Goal: Task Accomplishment & Management: Manage account settings

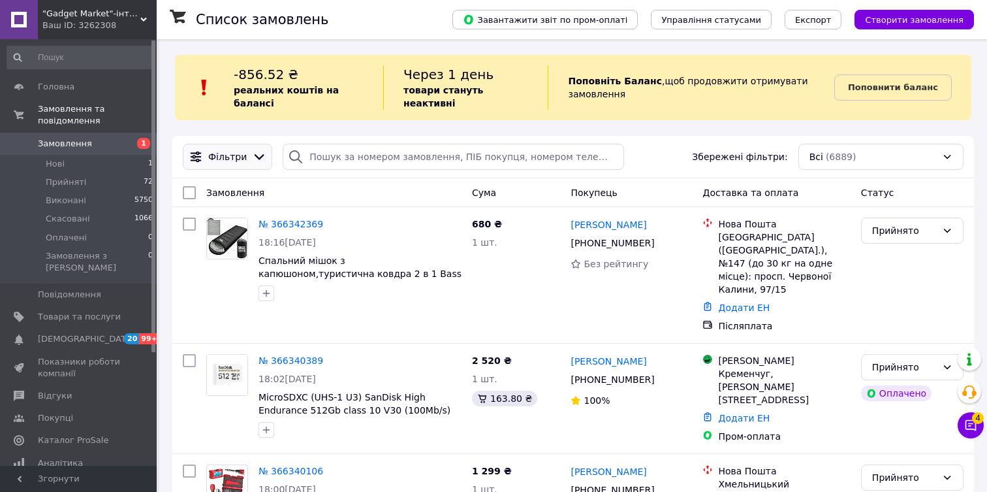
click at [240, 157] on span "Фільтри" at bounding box center [227, 156] width 39 height 13
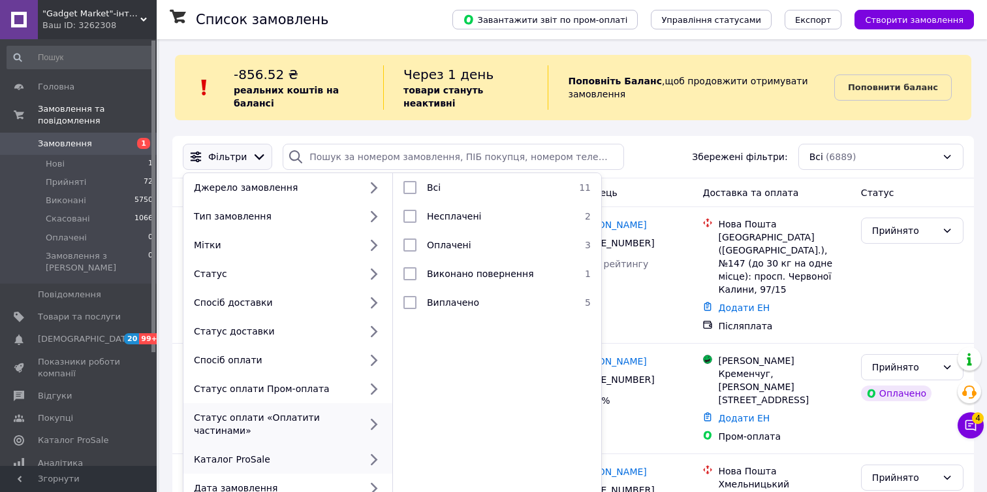
scroll to position [29, 0]
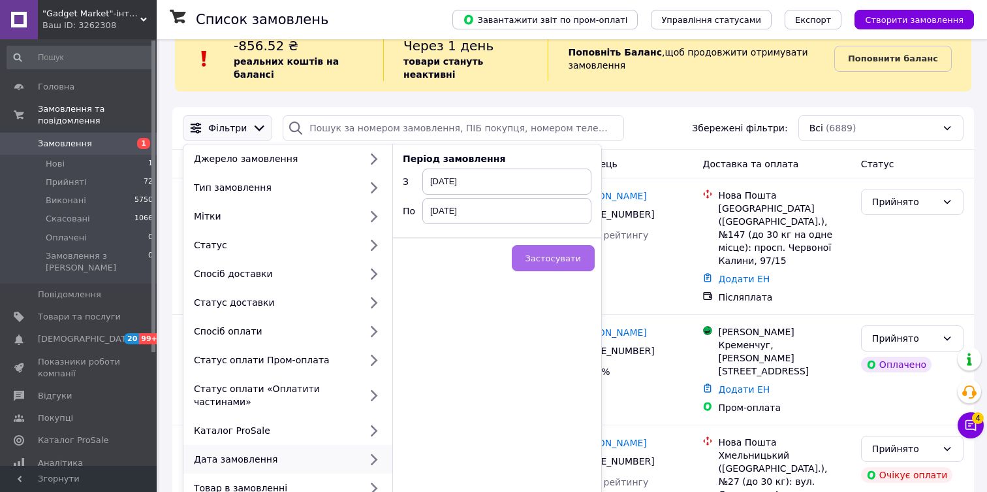
click at [543, 259] on span "Застосувати" at bounding box center [553, 258] width 55 height 10
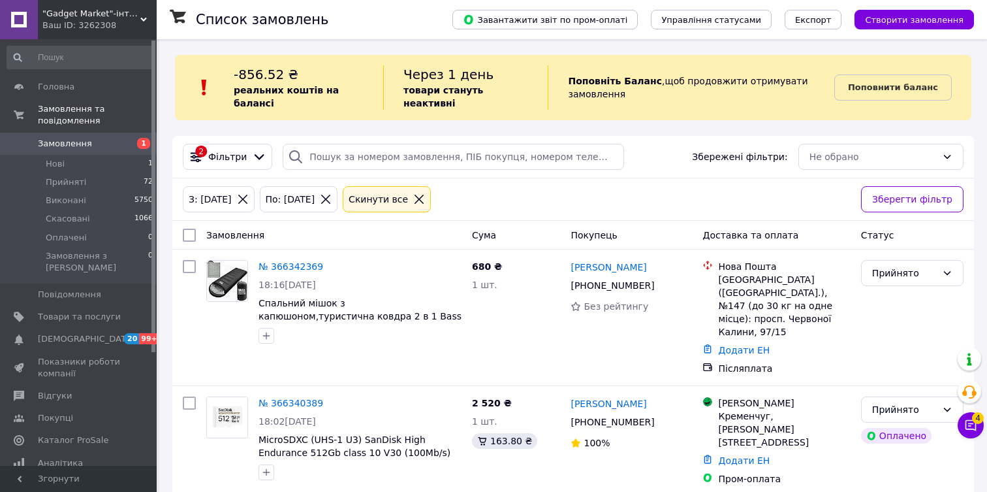
click at [189, 208] on div "З: 12.10.2025" at bounding box center [219, 199] width 72 height 26
click at [189, 233] on input "checkbox" at bounding box center [189, 234] width 13 height 13
checkbox input "true"
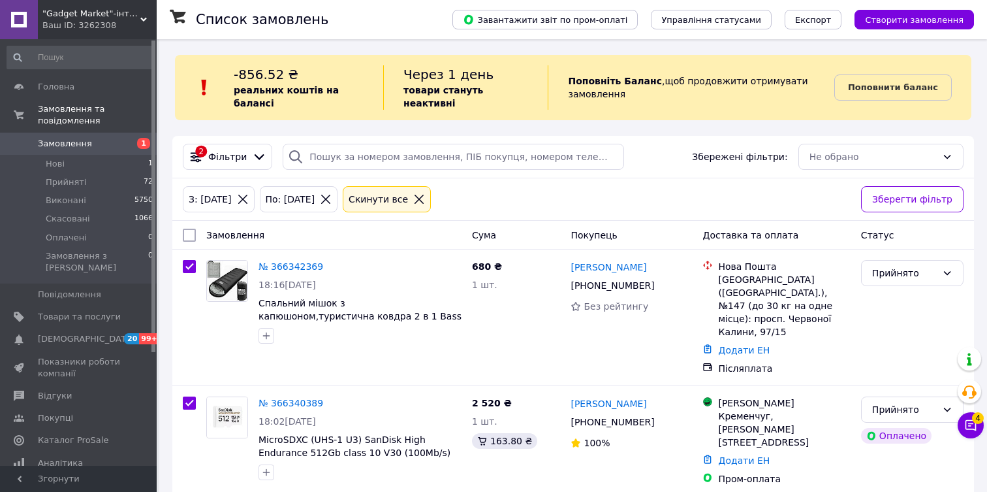
checkbox input "true"
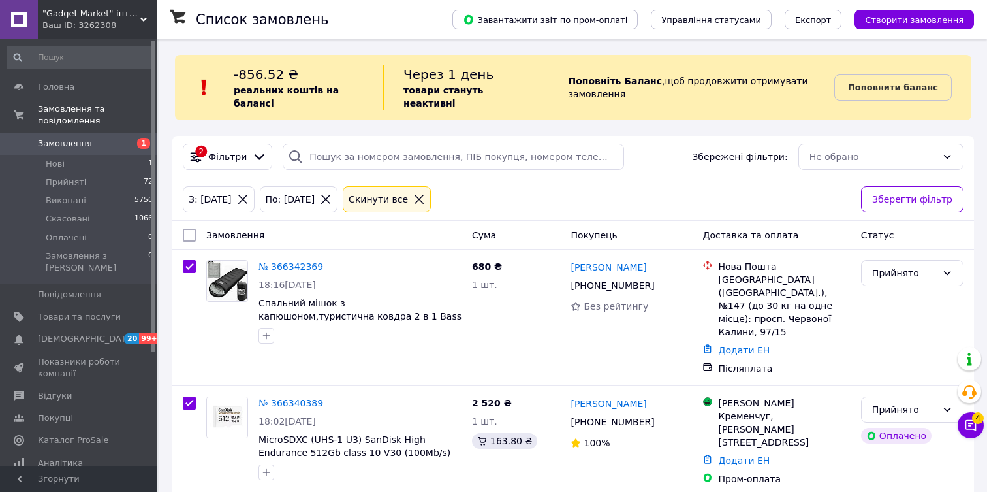
checkbox input "true"
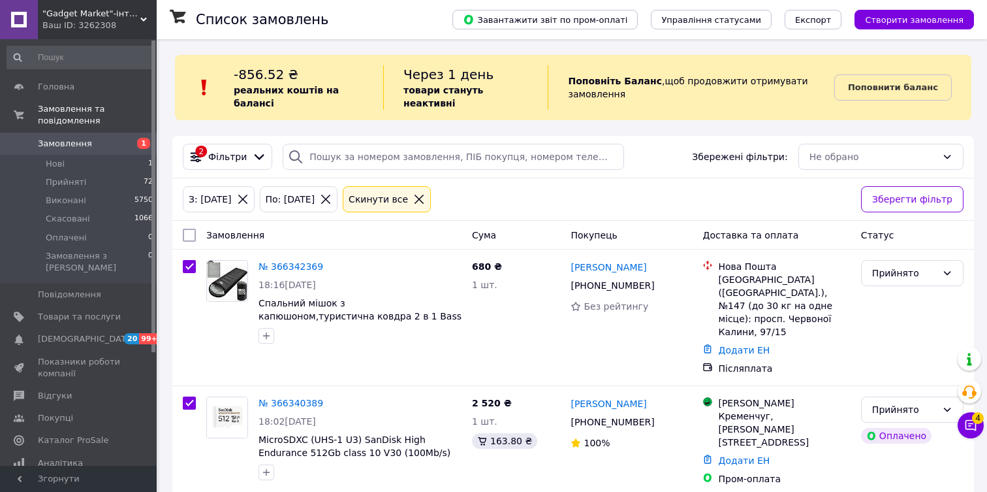
checkbox input "true"
click at [110, 11] on span ""Gadget Market"-інтернет-магазин гаджетів та товарів для дому" at bounding box center [91, 14] width 98 height 12
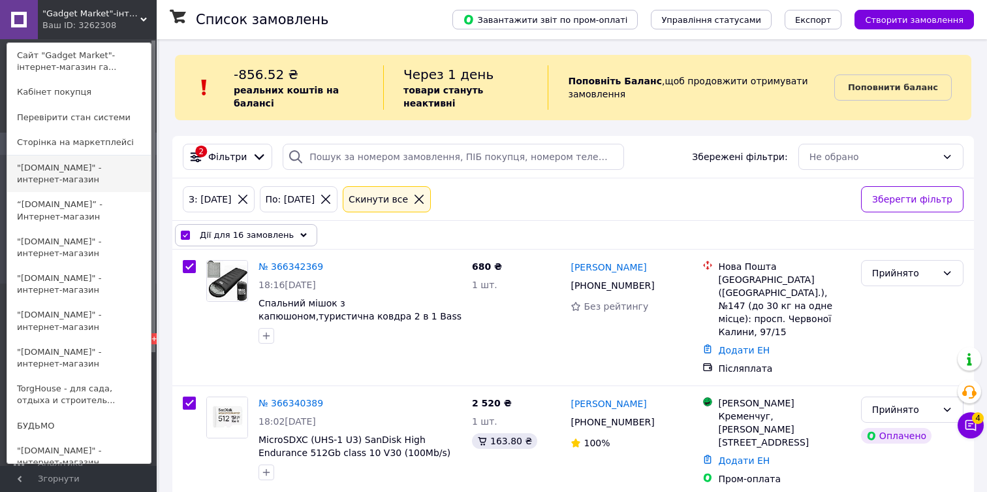
click at [95, 181] on link ""[DOMAIN_NAME]" - интернет-магазин" at bounding box center [79, 173] width 144 height 37
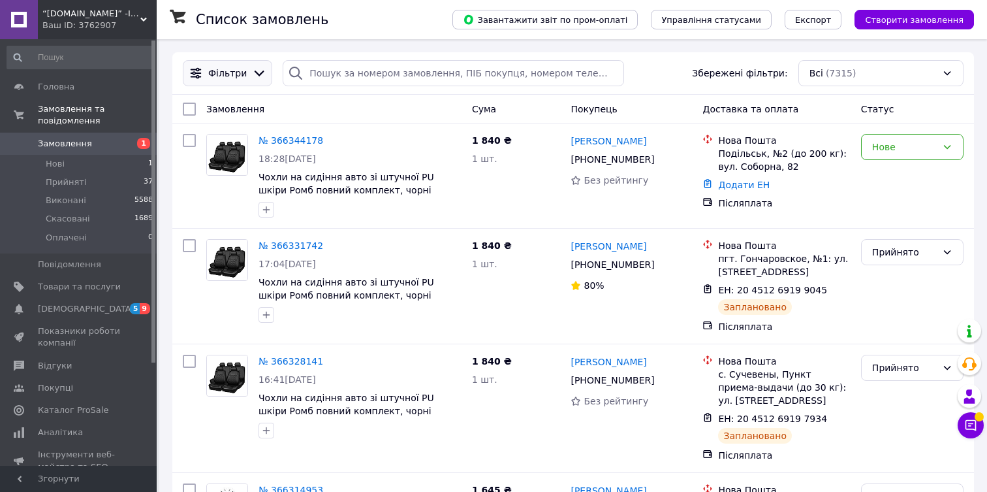
click at [237, 74] on span "Фільтри" at bounding box center [227, 73] width 39 height 13
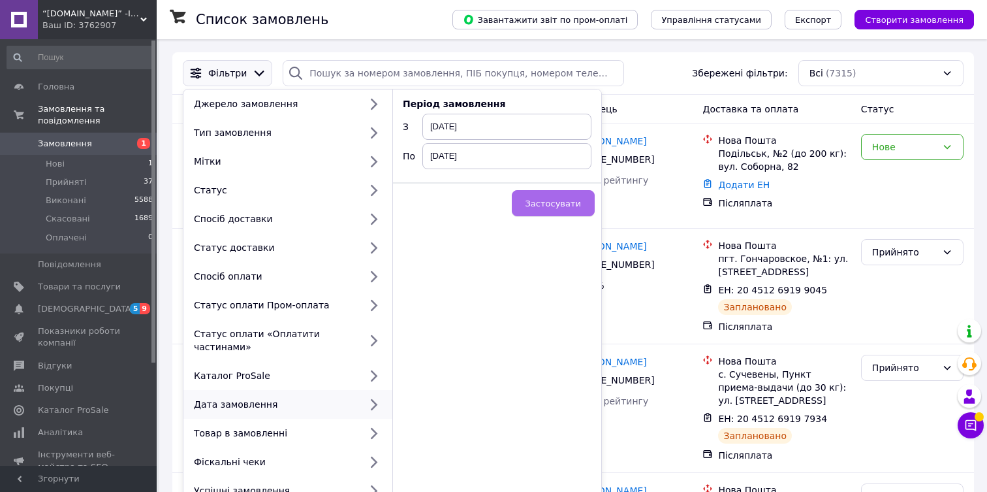
click at [544, 203] on span "Застосувати" at bounding box center [553, 203] width 55 height 10
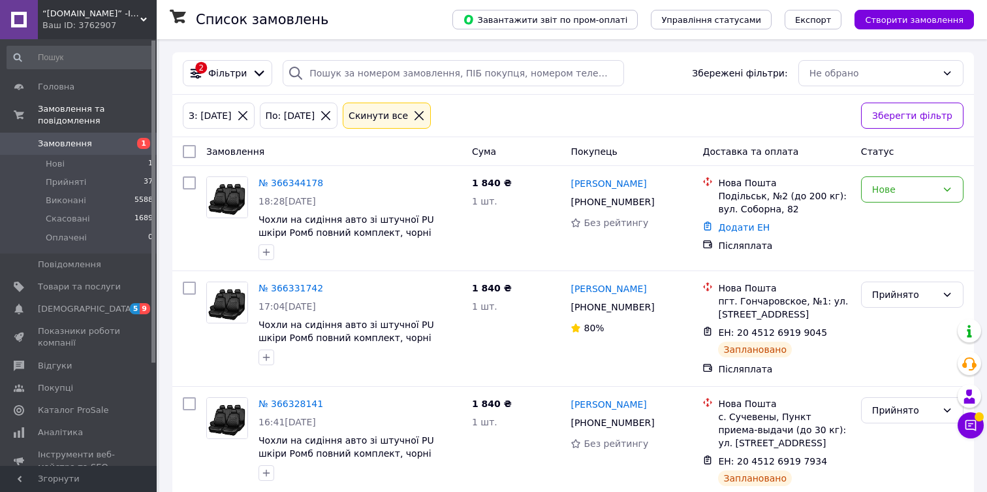
click at [193, 152] on input "checkbox" at bounding box center [189, 151] width 13 height 13
checkbox input "true"
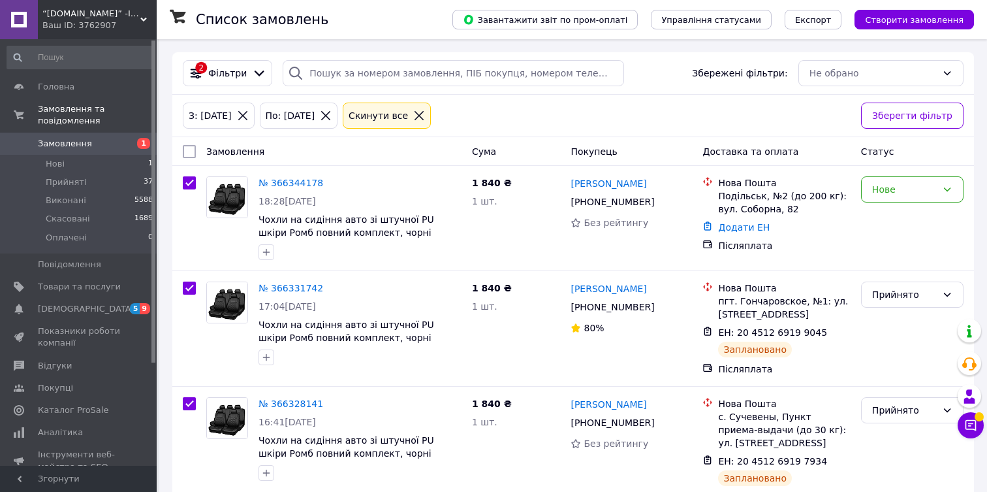
checkbox input "true"
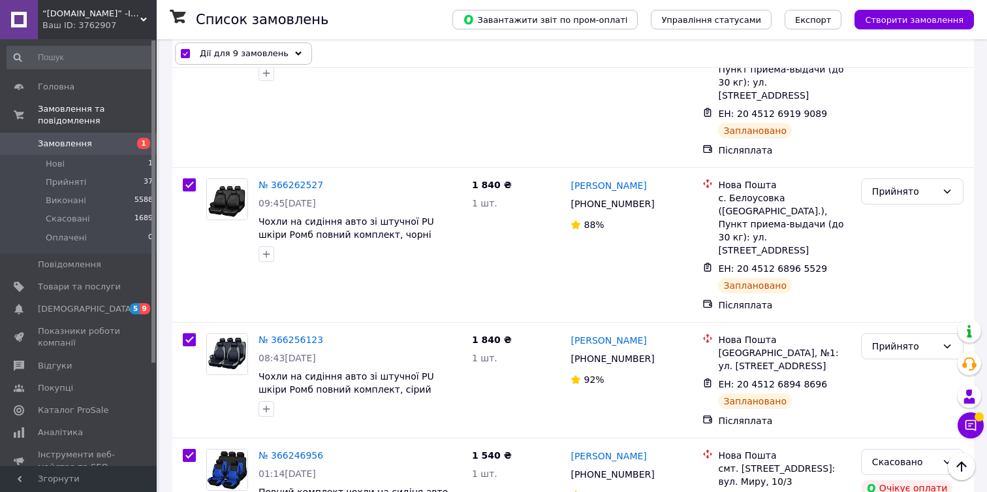
scroll to position [779, 0]
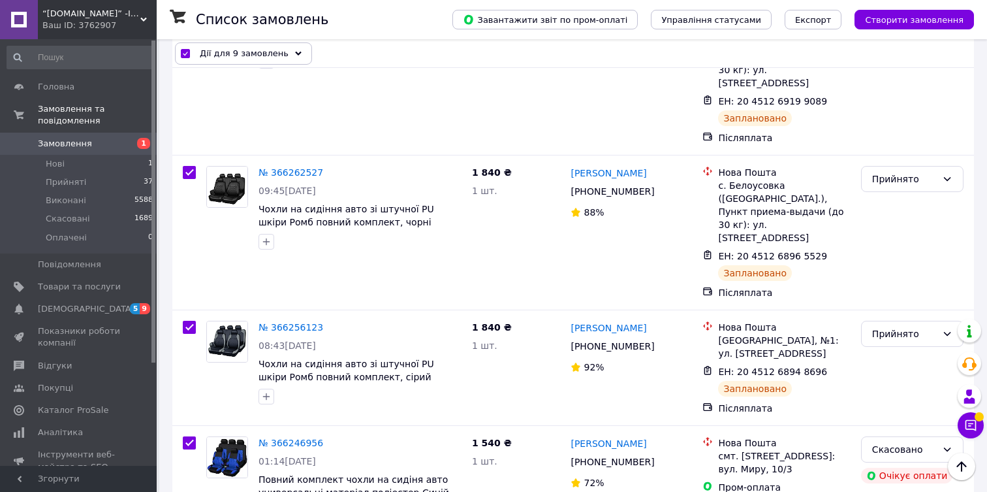
click at [124, 33] on div "“biz-shop.com.ua” -Інтернет-магазин Ваш ID: 3762907" at bounding box center [97, 19] width 119 height 39
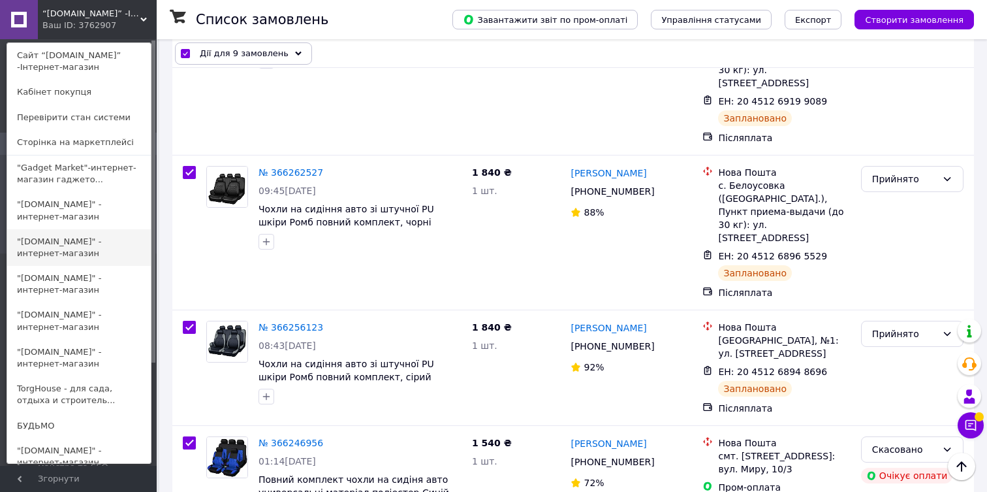
click at [99, 247] on link ""[DOMAIN_NAME]" - интернет-магазин" at bounding box center [79, 247] width 144 height 37
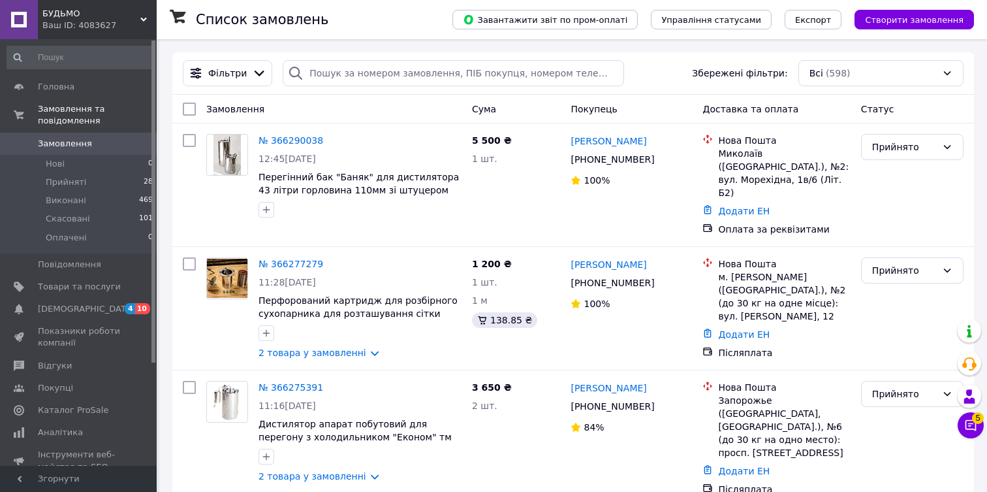
click at [116, 15] on span "БУДЬМО" at bounding box center [91, 14] width 98 height 12
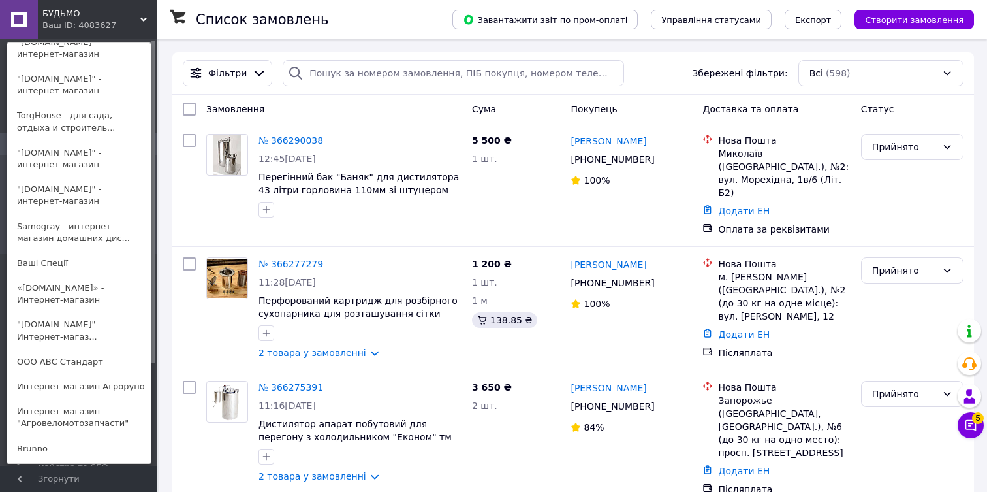
scroll to position [299, 0]
click at [75, 235] on link "Samogray - интернет-магазин домашних дис..." at bounding box center [79, 231] width 144 height 37
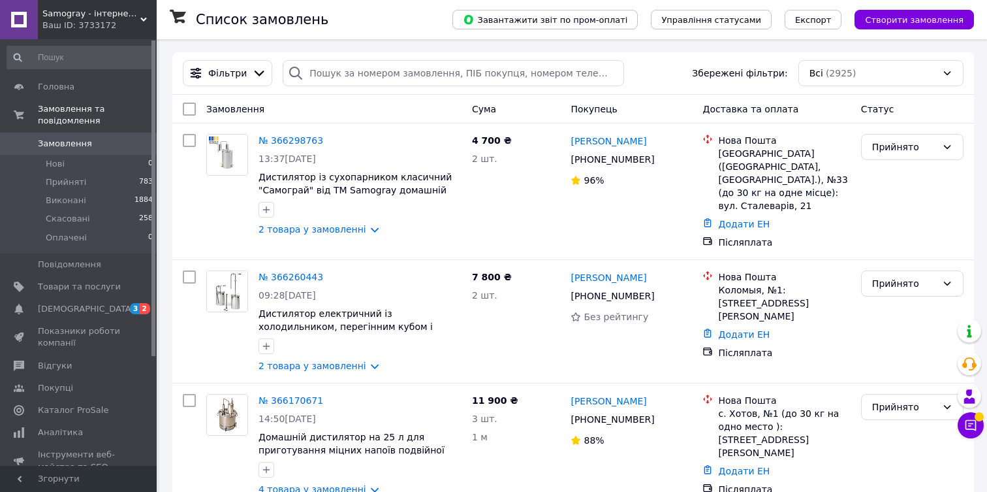
click at [80, 25] on div "Ваш ID: 3733172" at bounding box center [99, 26] width 114 height 12
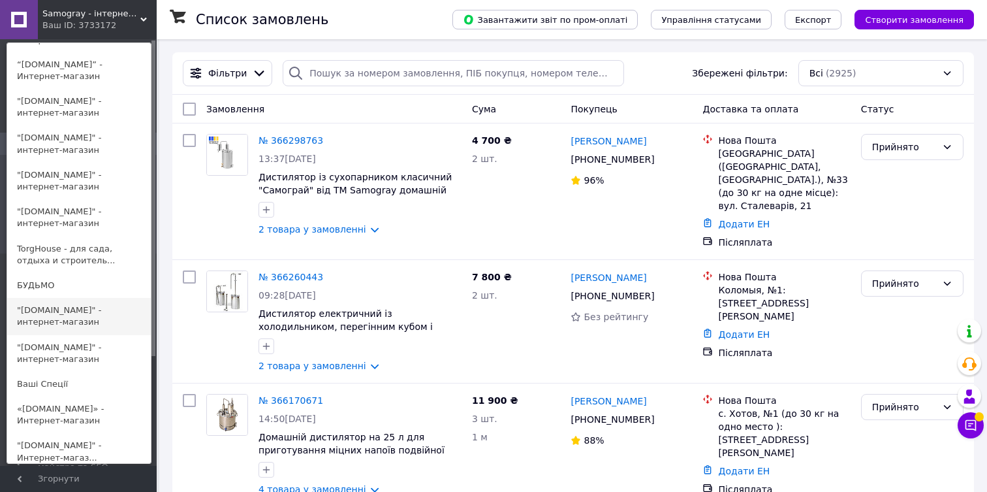
scroll to position [249, 0]
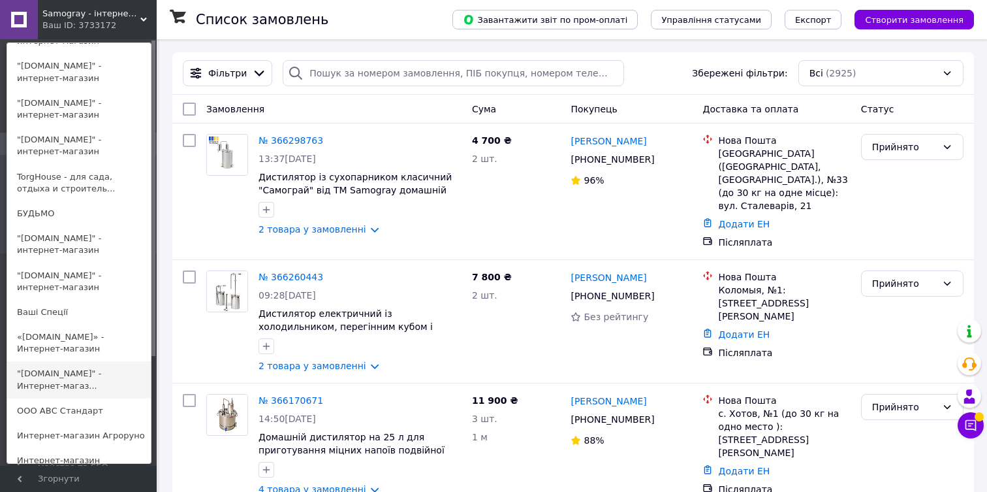
click at [67, 383] on link ""[DOMAIN_NAME]" - Интернет-магаз..." at bounding box center [79, 379] width 144 height 37
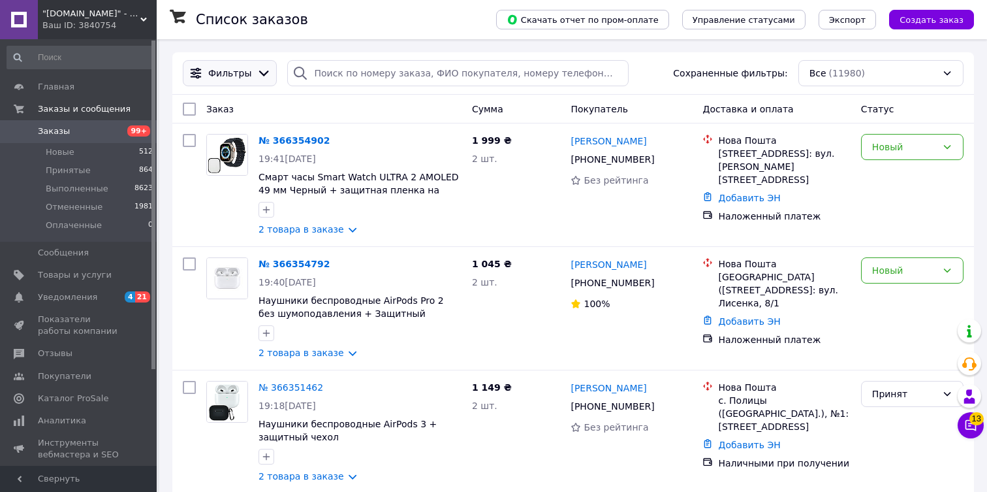
click at [259, 72] on icon at bounding box center [264, 73] width 14 height 14
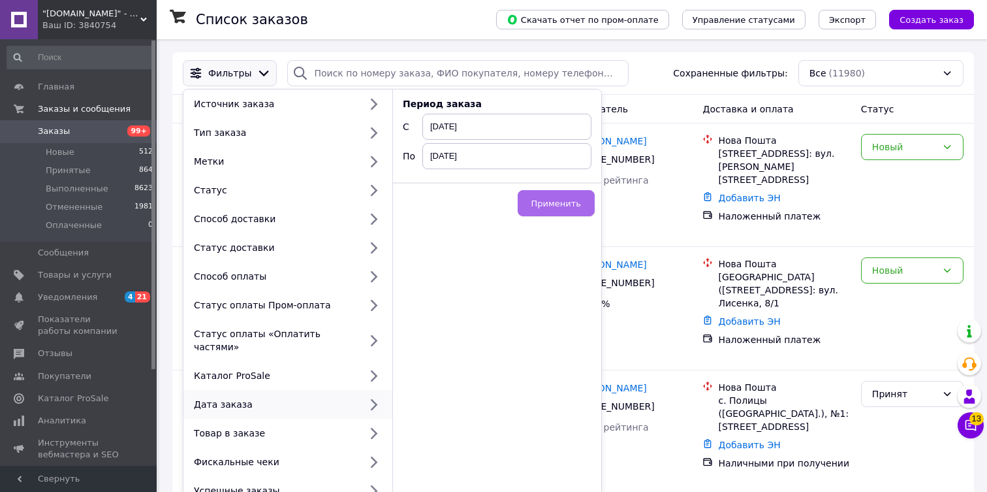
click at [556, 207] on span "Применить" at bounding box center [556, 203] width 50 height 10
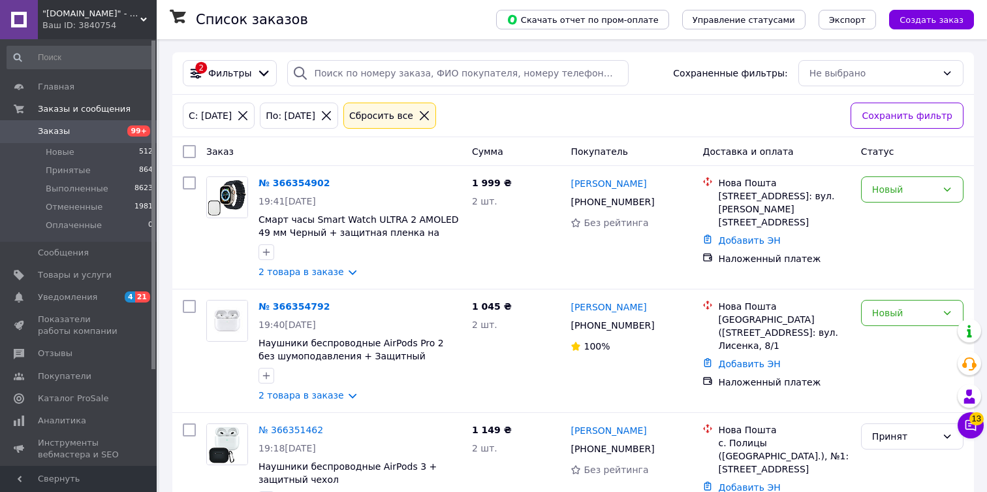
click at [195, 153] on input "checkbox" at bounding box center [189, 151] width 13 height 13
checkbox input "true"
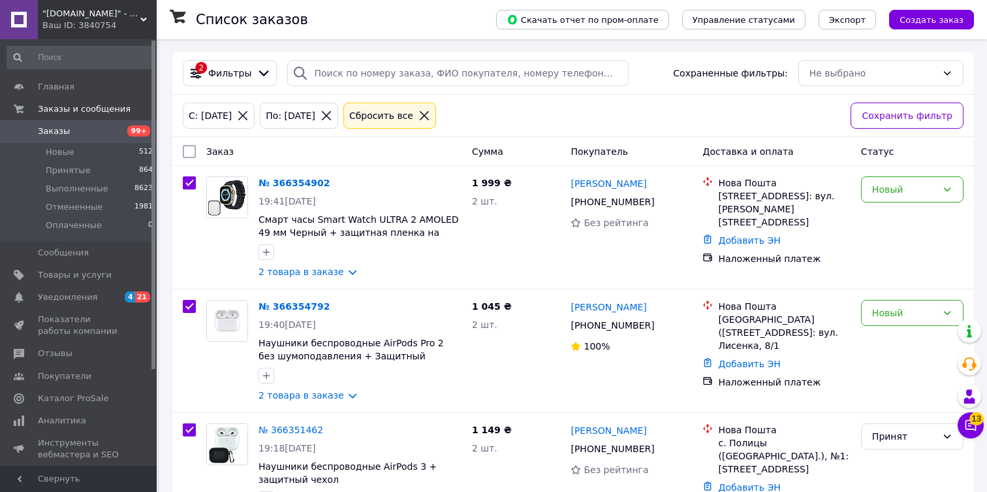
checkbox input "true"
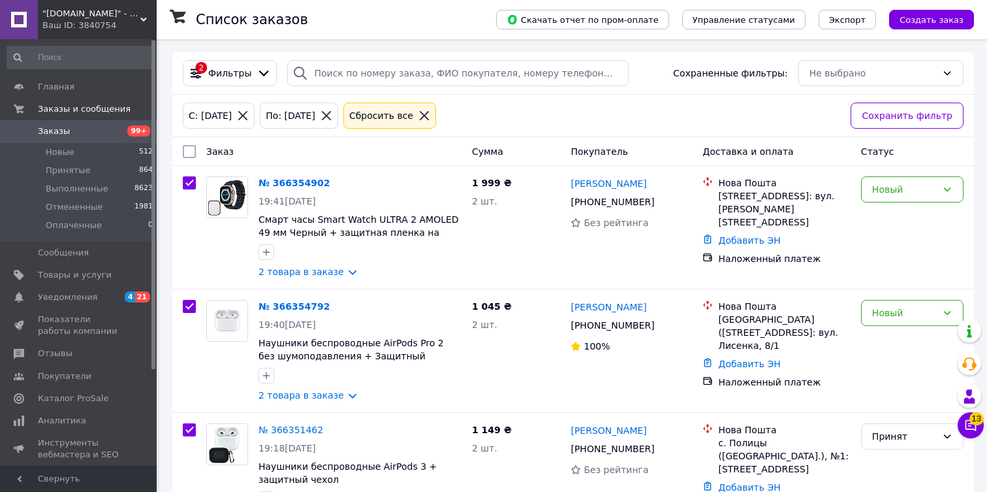
checkbox input "true"
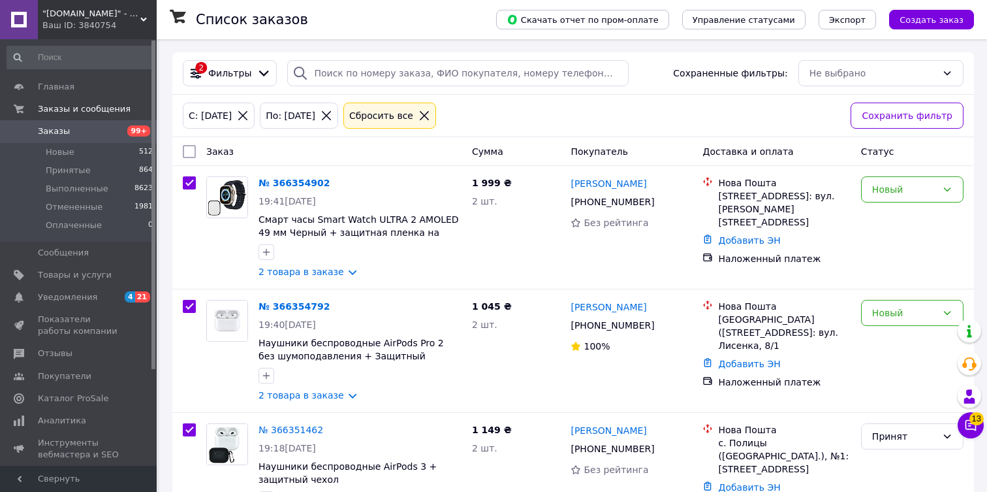
checkbox input "true"
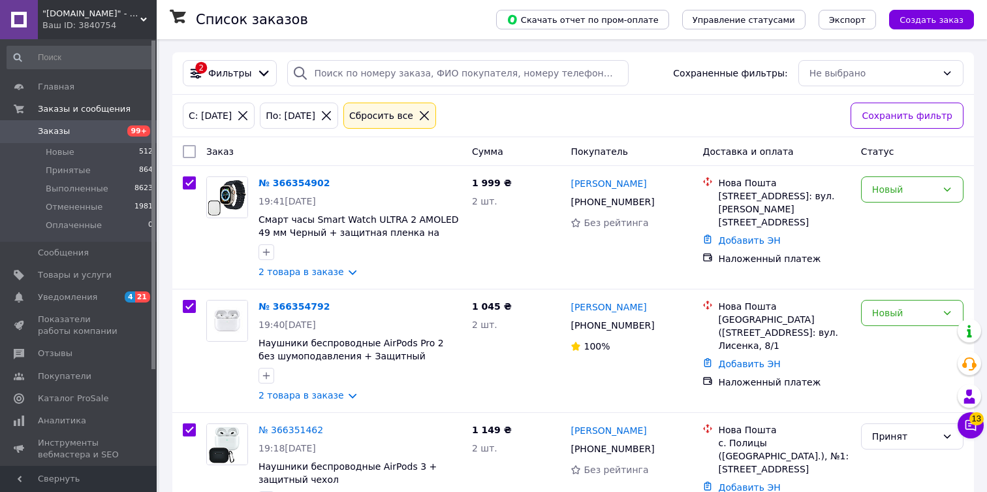
checkbox input "true"
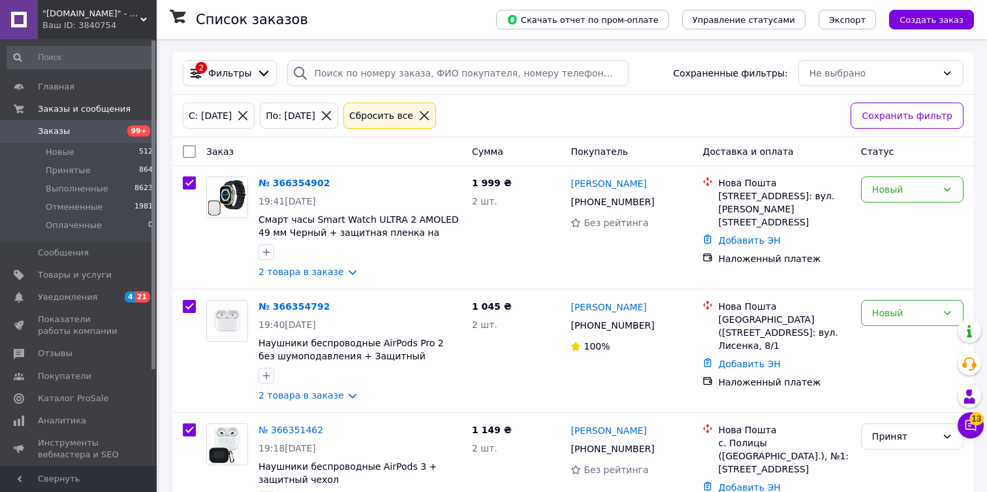
checkbox input "true"
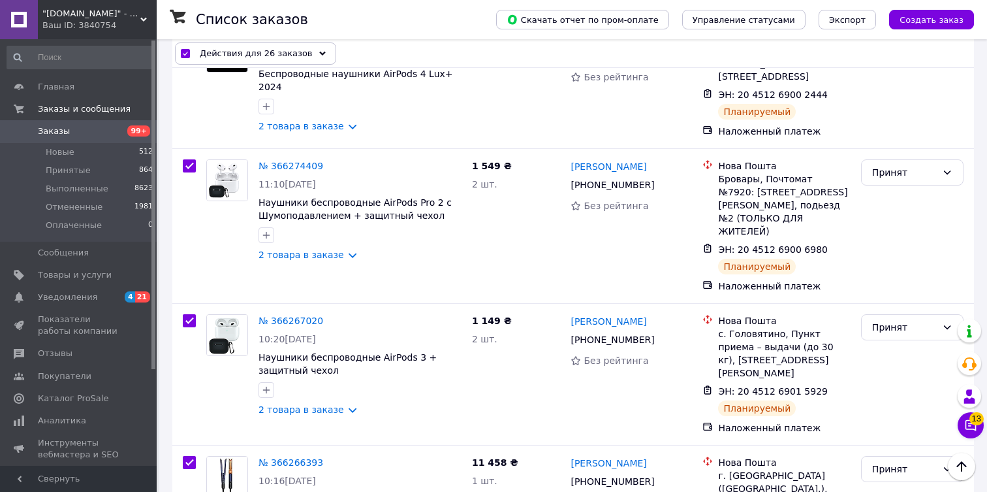
scroll to position [3012, 0]
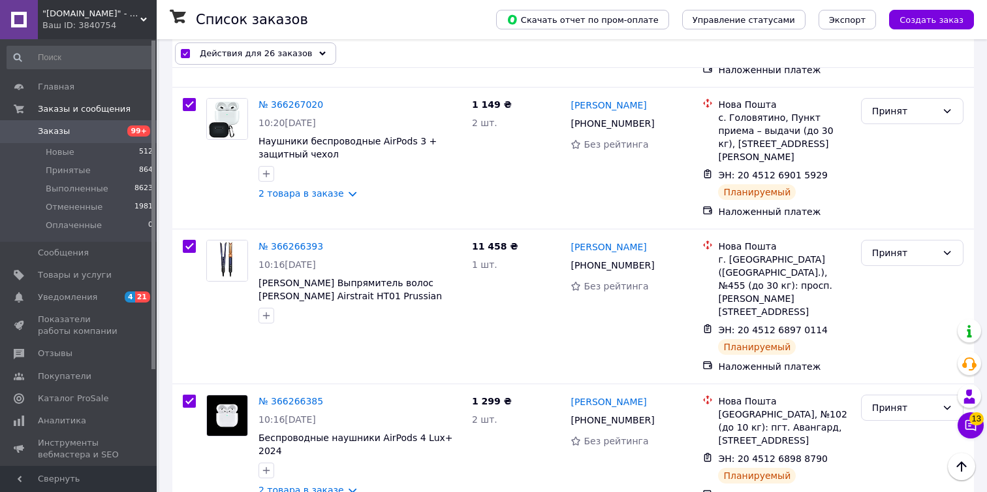
click at [90, 20] on div "Ваш ID: 3840754" at bounding box center [99, 26] width 114 height 12
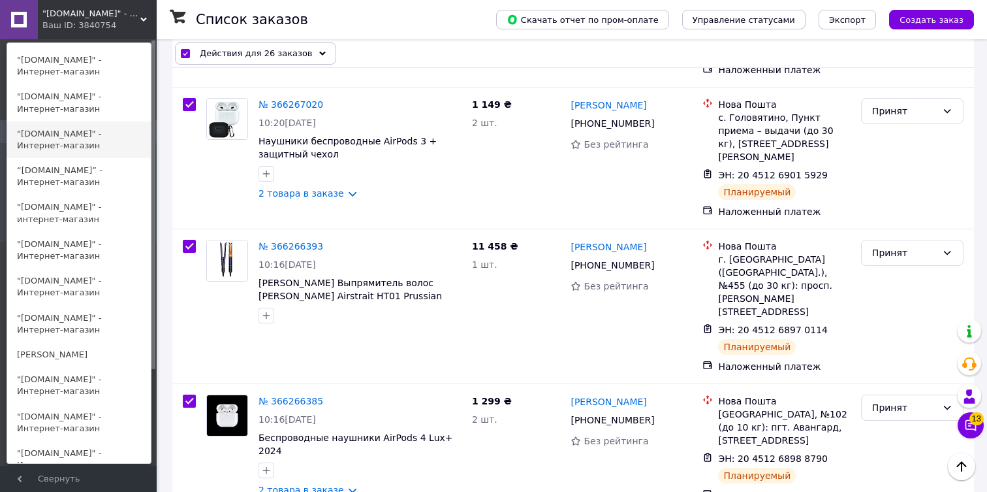
scroll to position [743, 0]
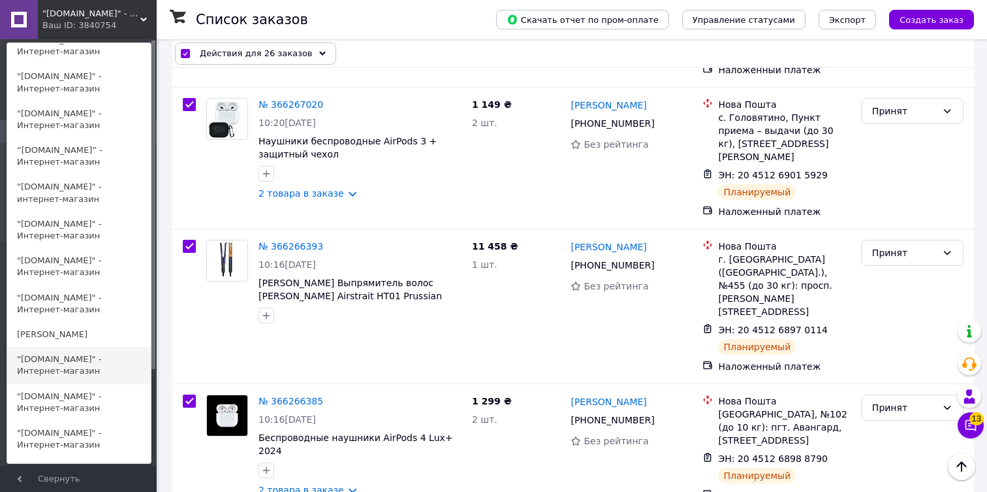
click at [75, 379] on link ""[DOMAIN_NAME]" - Интернет-магазин" at bounding box center [79, 365] width 144 height 37
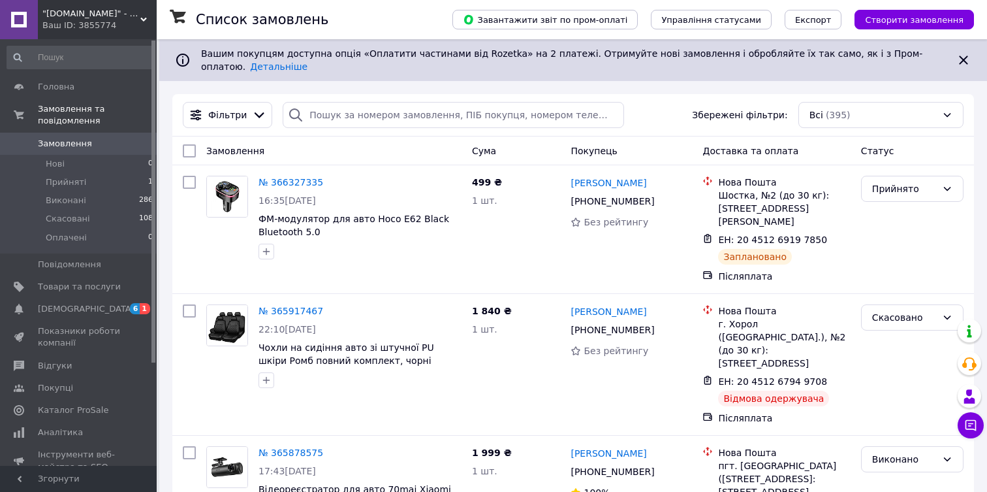
click at [102, 24] on div "Ваш ID: 3855774" at bounding box center [99, 26] width 114 height 12
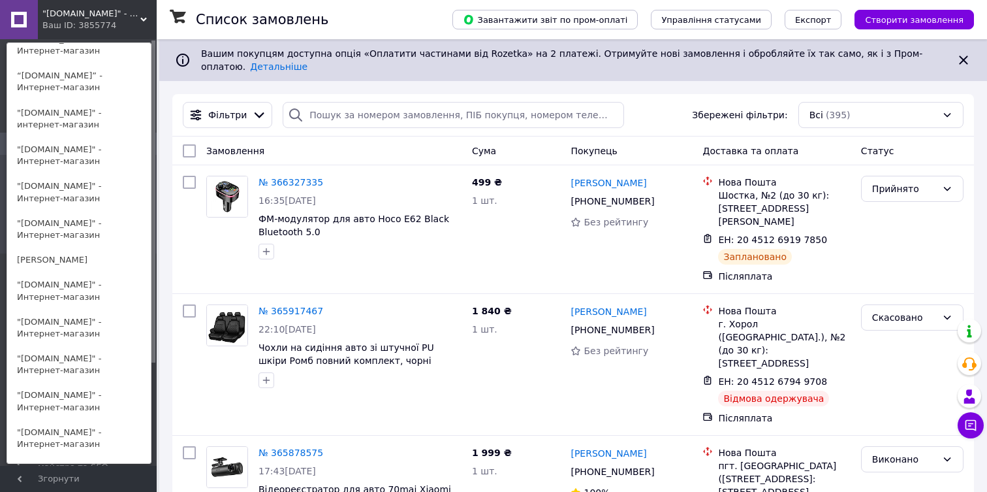
scroll to position [843, 0]
click at [72, 321] on link ""cloud-store.com.ua" - Интернет-магазин" at bounding box center [79, 326] width 144 height 37
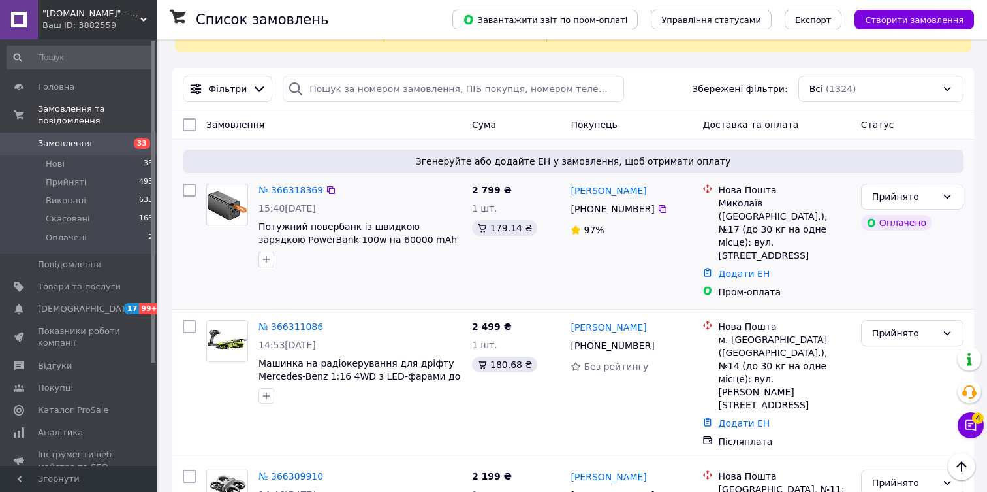
scroll to position [58, 0]
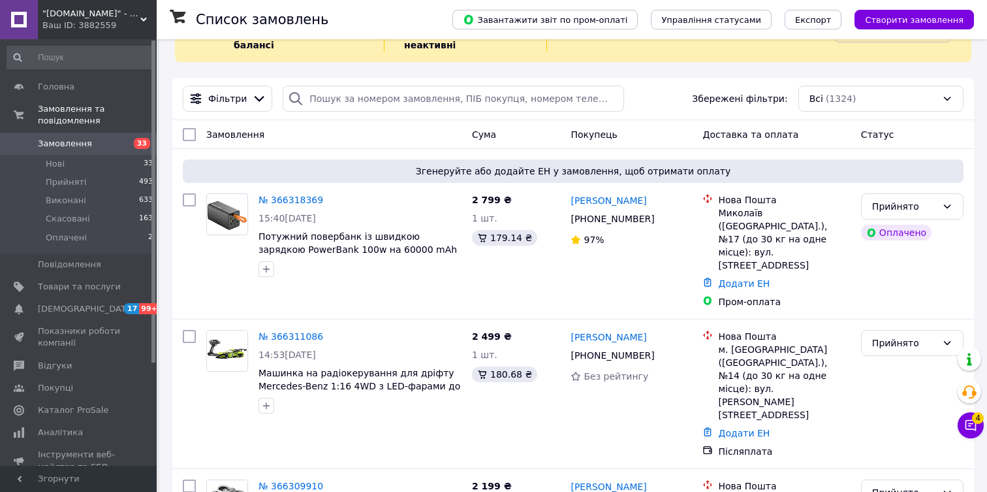
click at [126, 25] on div "Ваш ID: 3882559" at bounding box center [99, 26] width 114 height 12
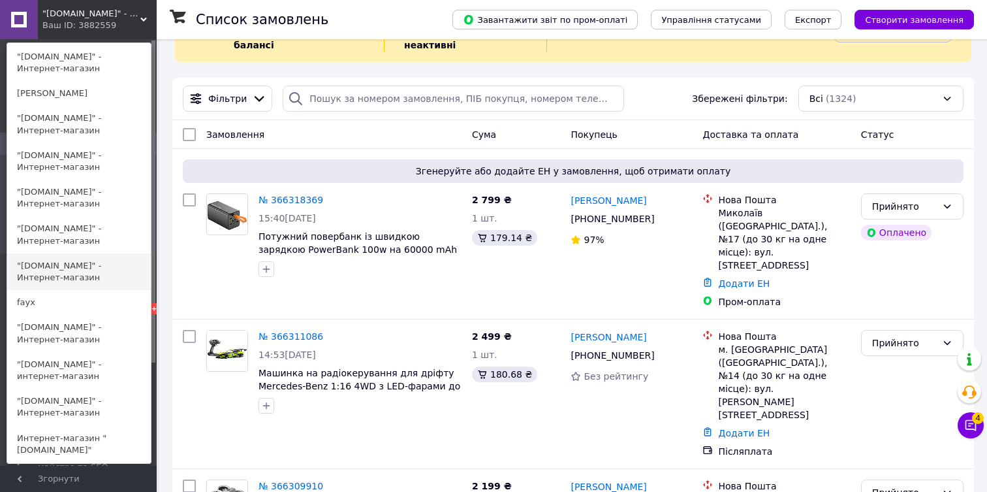
scroll to position [1009, 0]
click at [70, 410] on link ""[DOMAIN_NAME]" - Интернет-магазин" at bounding box center [79, 406] width 144 height 37
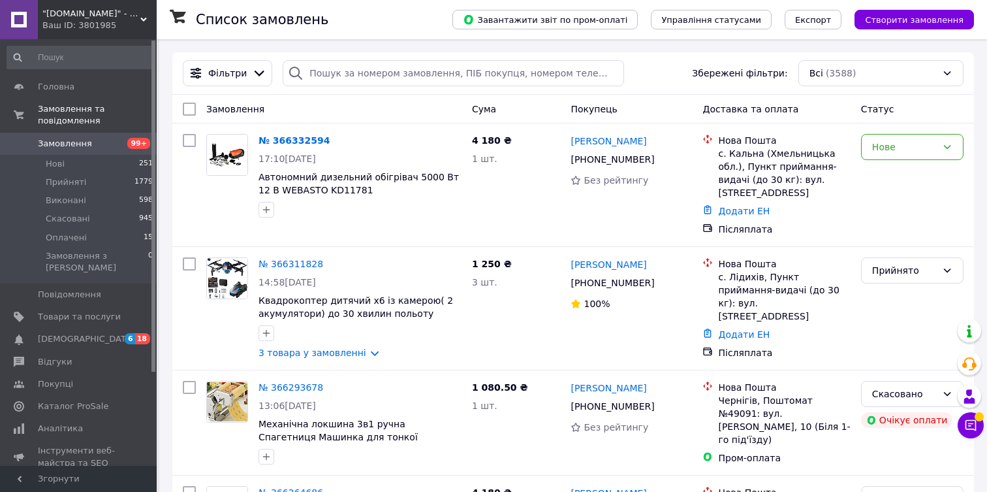
click at [81, 16] on span ""[DOMAIN_NAME]" - Інтернет-магазин" at bounding box center [91, 14] width 98 height 12
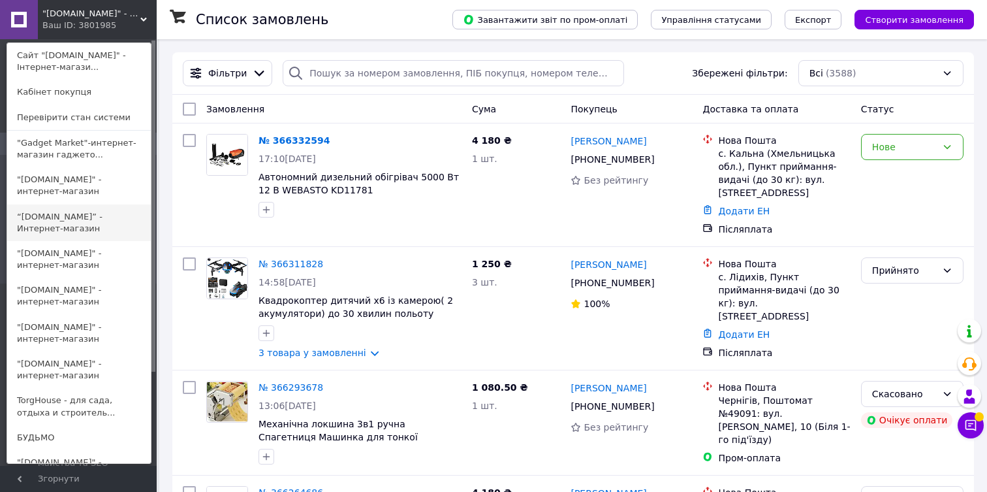
click at [72, 220] on link "“biz-shop.com.ua” - Интернет-магазин" at bounding box center [79, 222] width 144 height 37
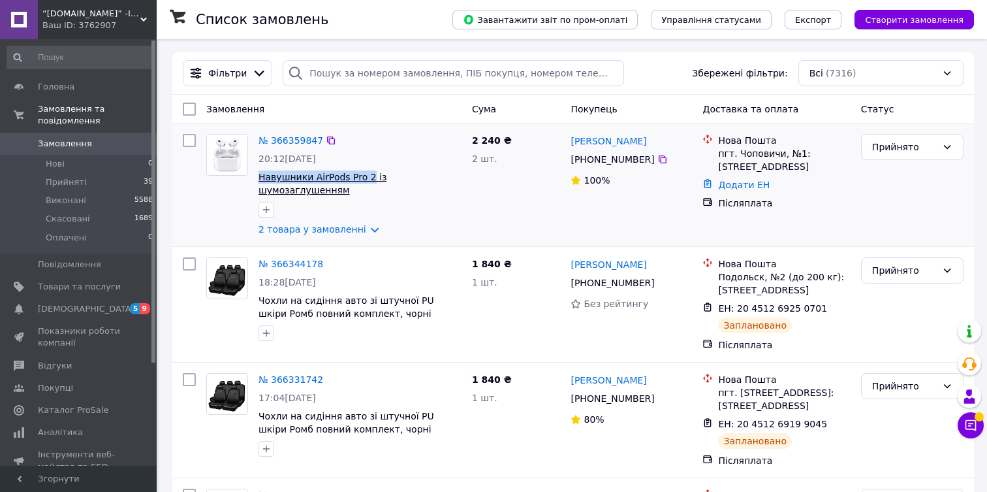
drag, startPoint x: 255, startPoint y: 175, endPoint x: 367, endPoint y: 177, distance: 111.7
click at [367, 177] on div "№ 366359847 20:12, 12.10.2025 Навушники AirPods Pro 2 із шумозаглушенням 2 това…" at bounding box center [359, 185] width 213 height 112
copy span "Навушники AirPods Pro 2"
click at [234, 72] on span "Фільтри" at bounding box center [227, 73] width 39 height 13
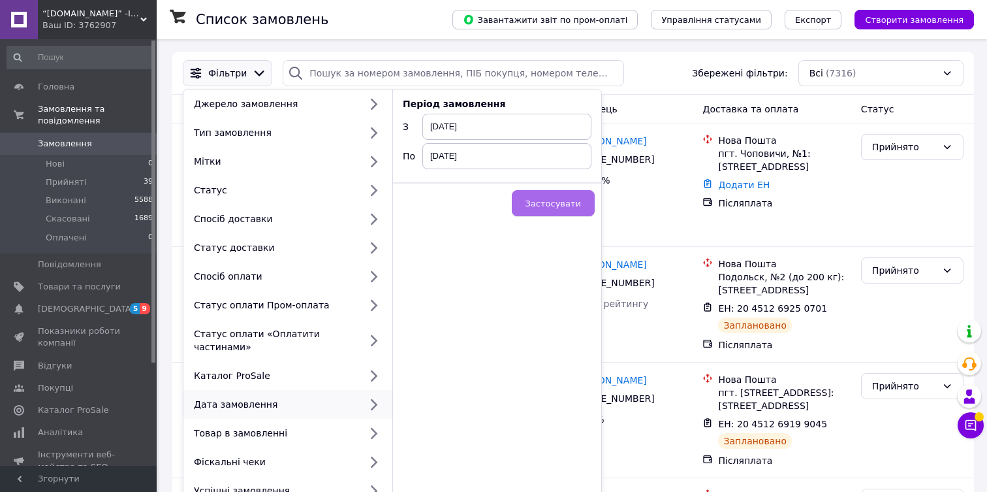
click at [564, 202] on span "Застосувати" at bounding box center [553, 203] width 55 height 10
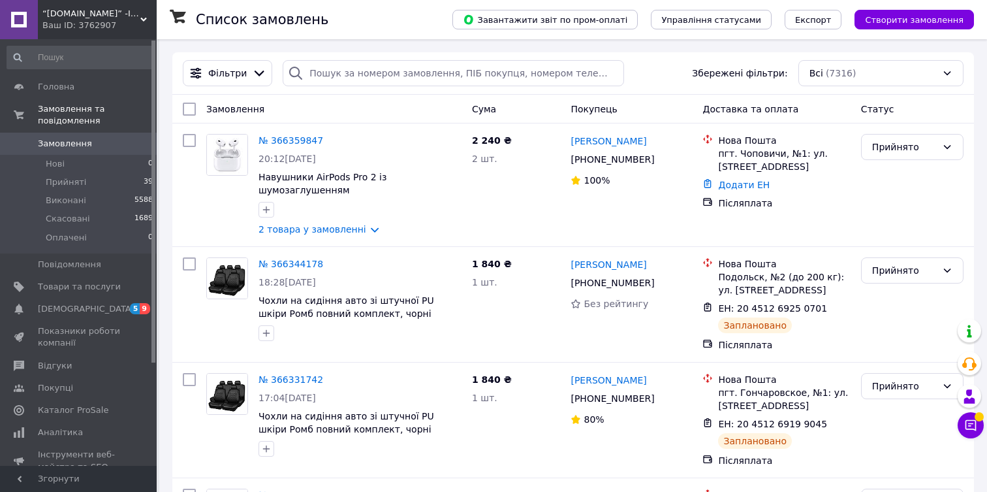
click at [93, 16] on span "“biz-shop.com.ua” -Інтернет-магазин" at bounding box center [91, 14] width 98 height 12
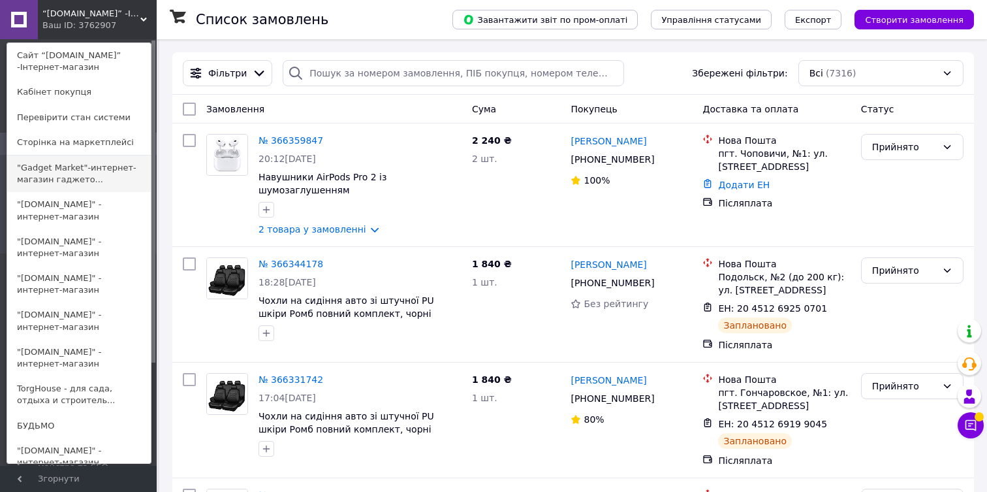
click at [89, 176] on link ""Gadget Market"-интернет-магазин гаджето..." at bounding box center [79, 173] width 144 height 37
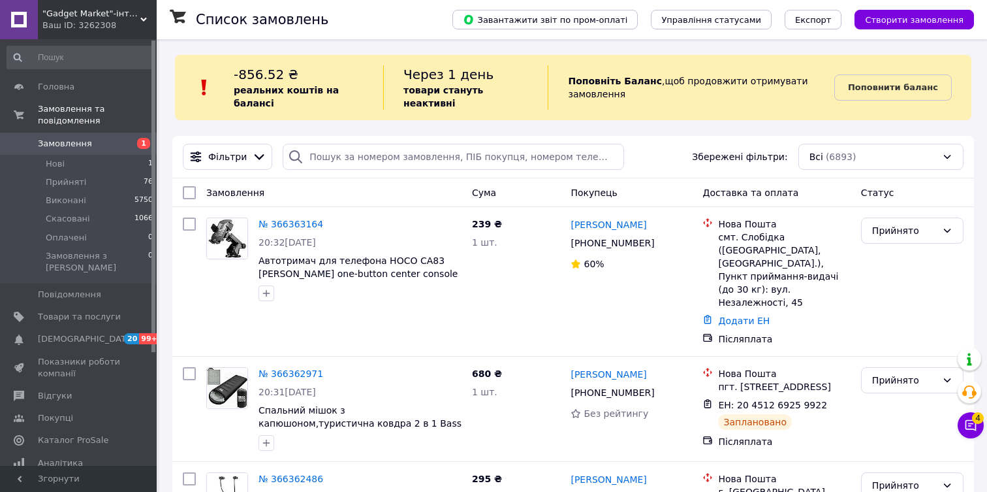
click at [144, 26] on div "Ваш ID: 3262308" at bounding box center [99, 26] width 114 height 12
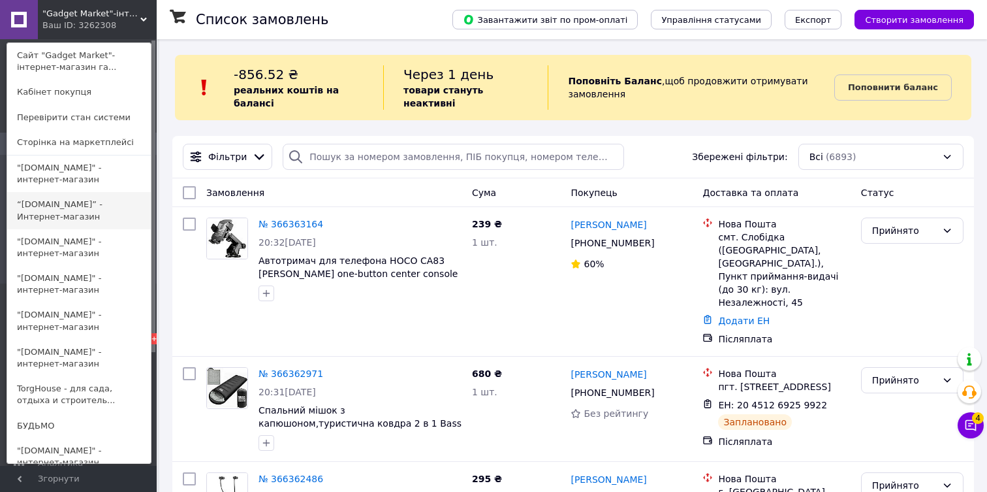
click at [88, 215] on link "“[DOMAIN_NAME]” - Интернет-магазин" at bounding box center [79, 210] width 144 height 37
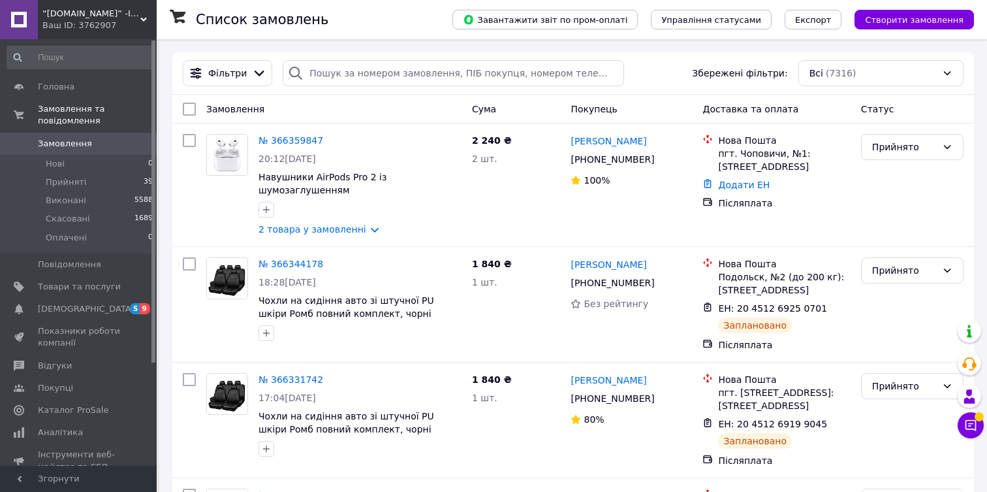
click at [110, 20] on div "Ваш ID: 3762907" at bounding box center [99, 26] width 114 height 12
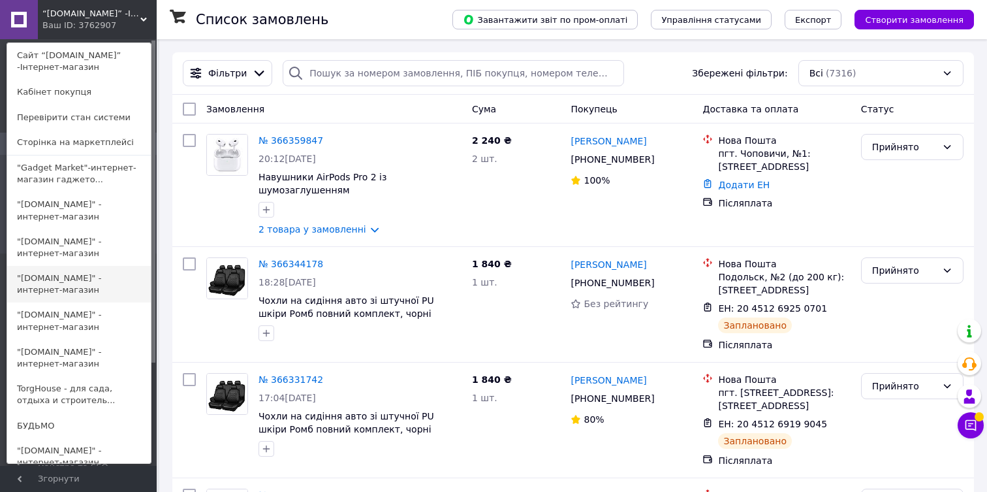
click at [82, 283] on link ""[DOMAIN_NAME]" - интернет-магазин" at bounding box center [79, 284] width 144 height 37
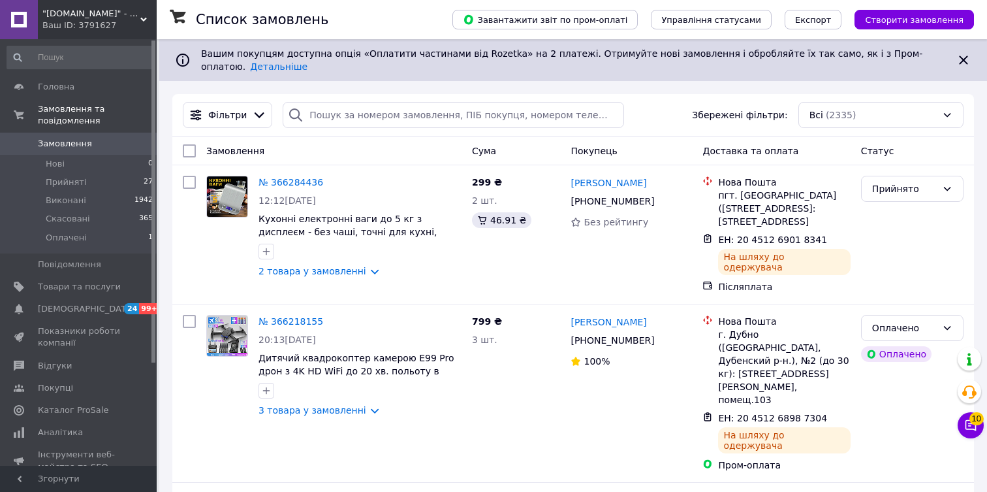
click at [76, 21] on div "Ваш ID: 3791627" at bounding box center [99, 26] width 114 height 12
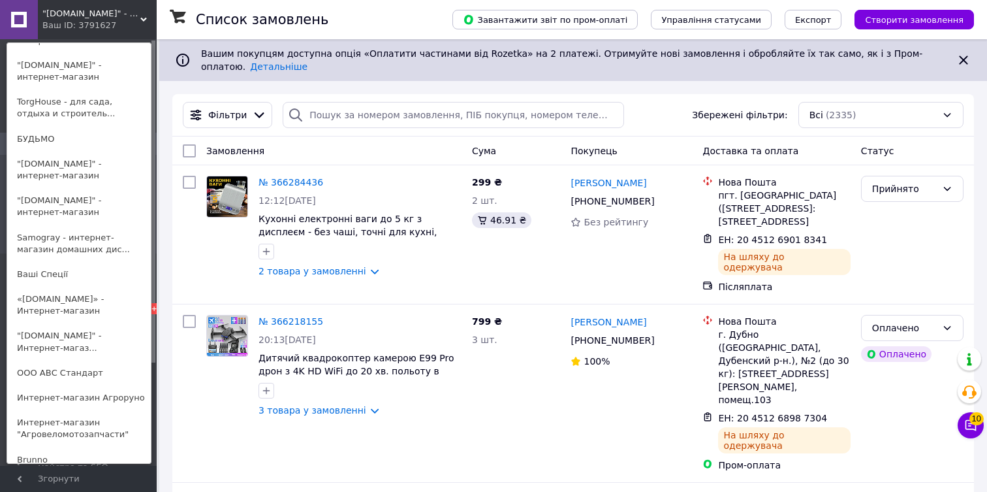
scroll to position [287, 0]
click at [69, 333] on link ""tehnika-ggshop.com.ua" - Интернет-магаз..." at bounding box center [79, 341] width 144 height 37
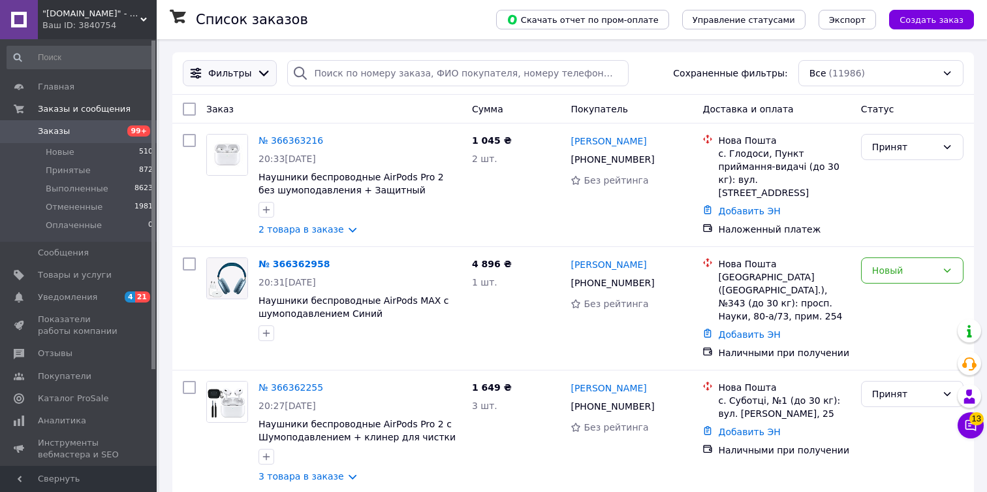
click at [238, 74] on span "Фильтры" at bounding box center [229, 73] width 43 height 13
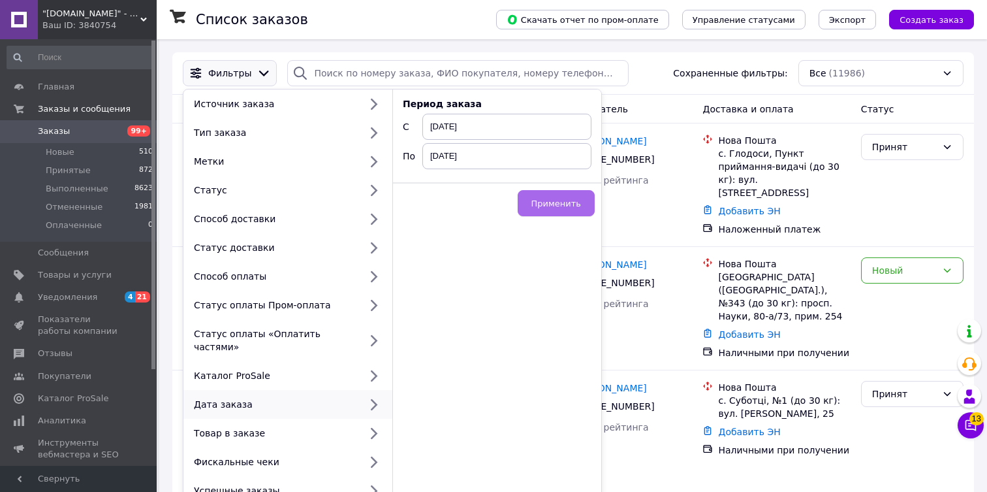
click at [559, 207] on span "Применить" at bounding box center [556, 203] width 50 height 10
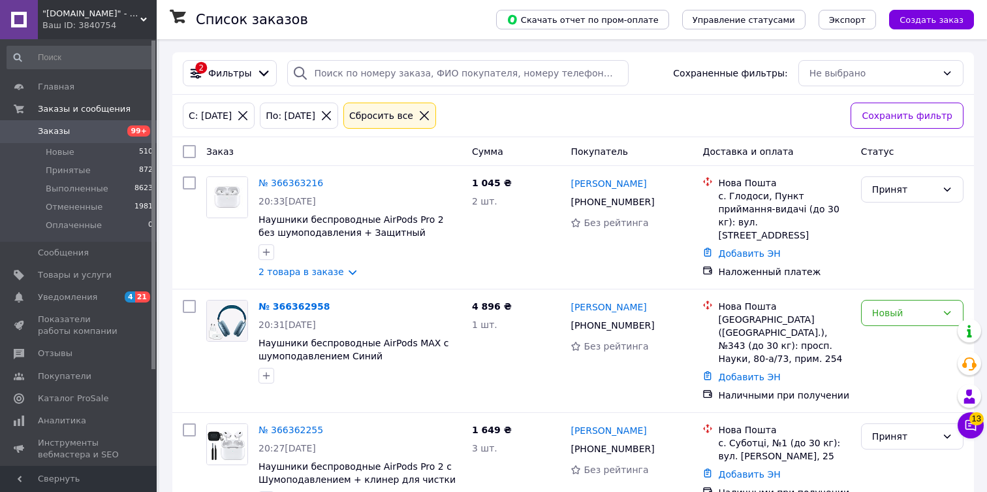
click at [193, 153] on input "checkbox" at bounding box center [189, 151] width 13 height 13
checkbox input "true"
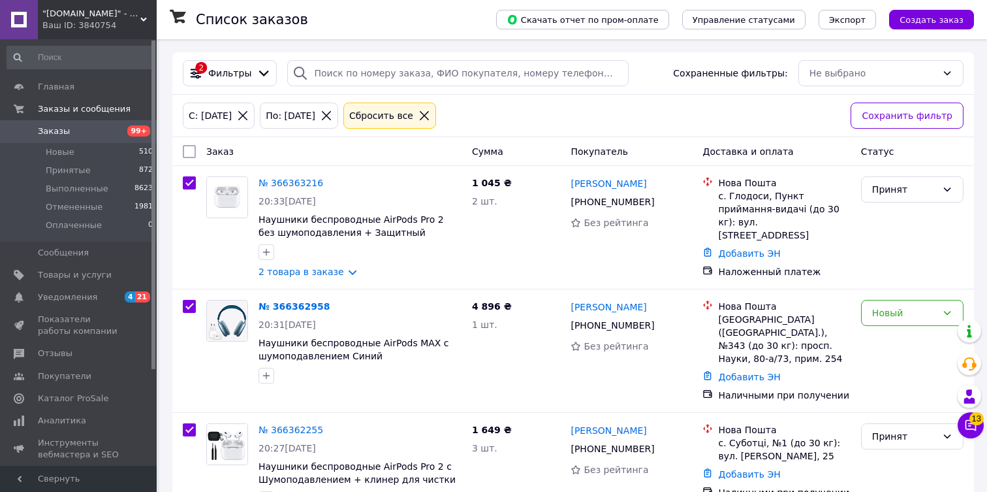
checkbox input "true"
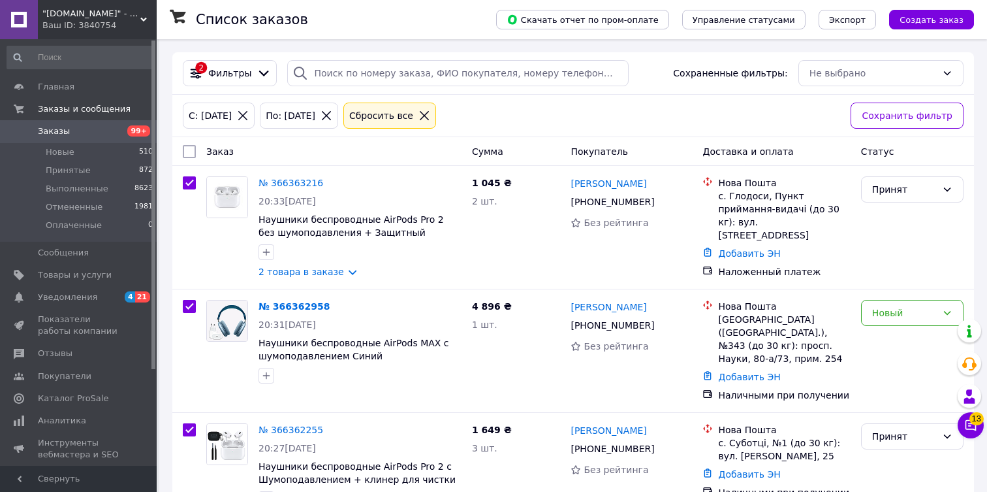
checkbox input "true"
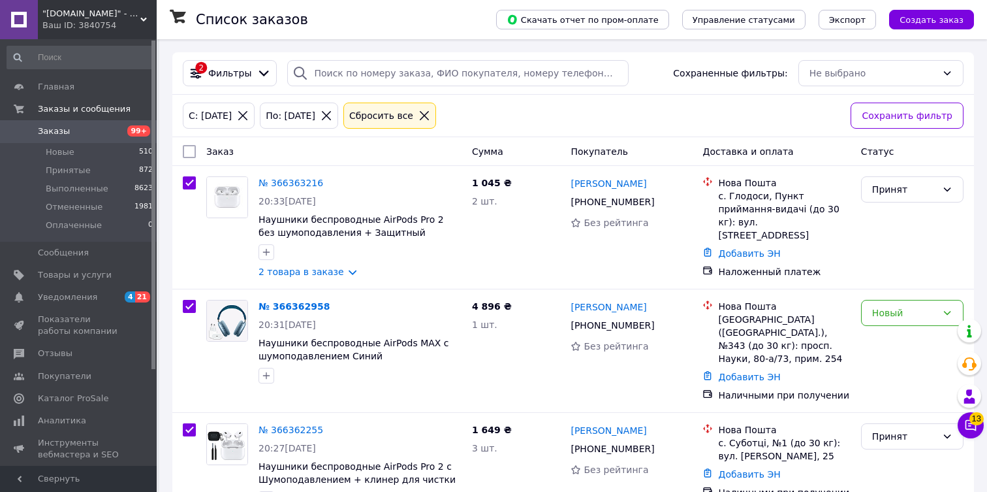
checkbox input "true"
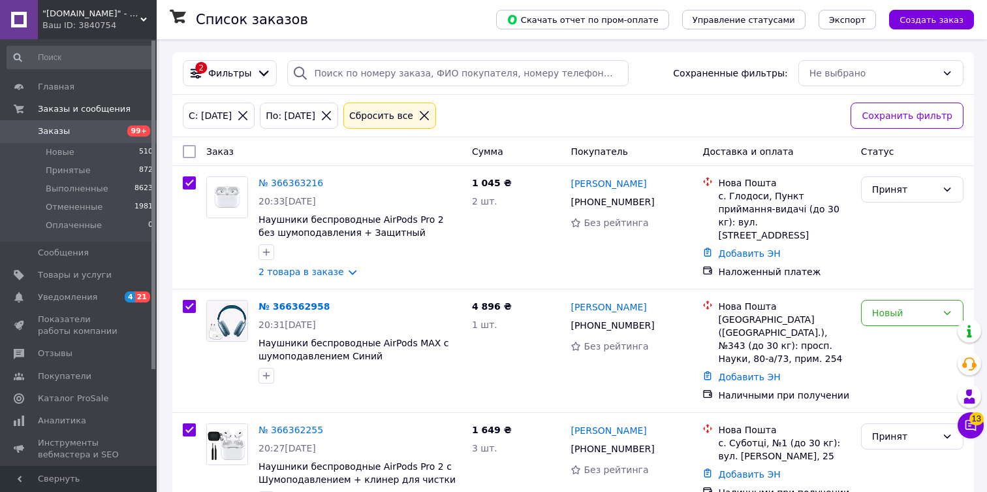
checkbox input "true"
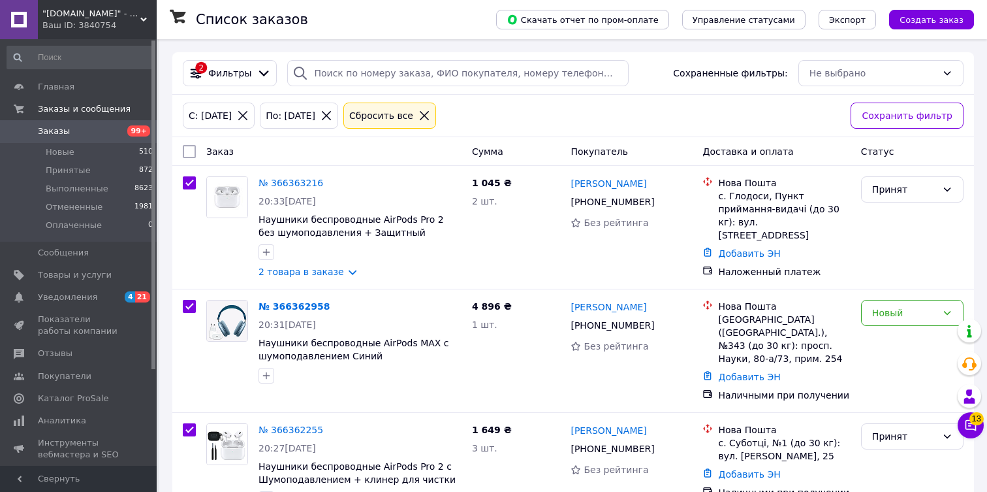
checkbox input "true"
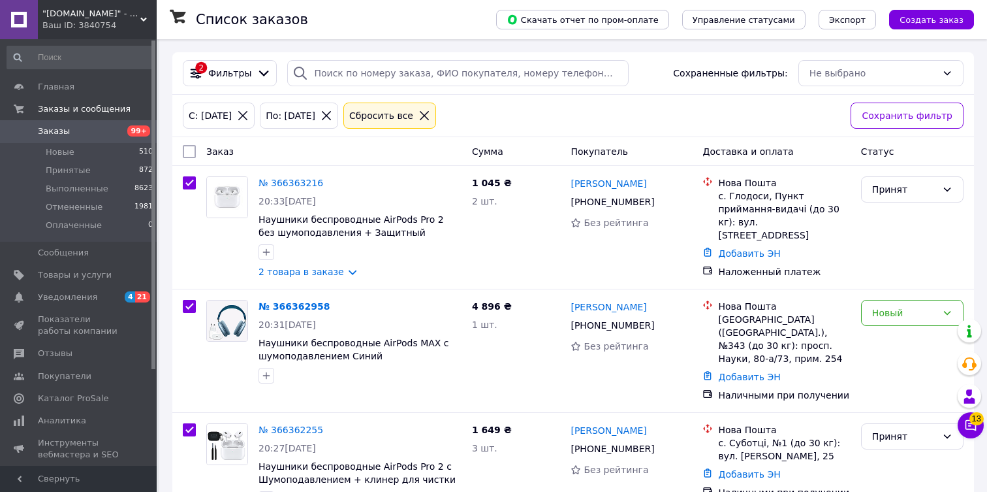
checkbox input "true"
